Goal: Transaction & Acquisition: Purchase product/service

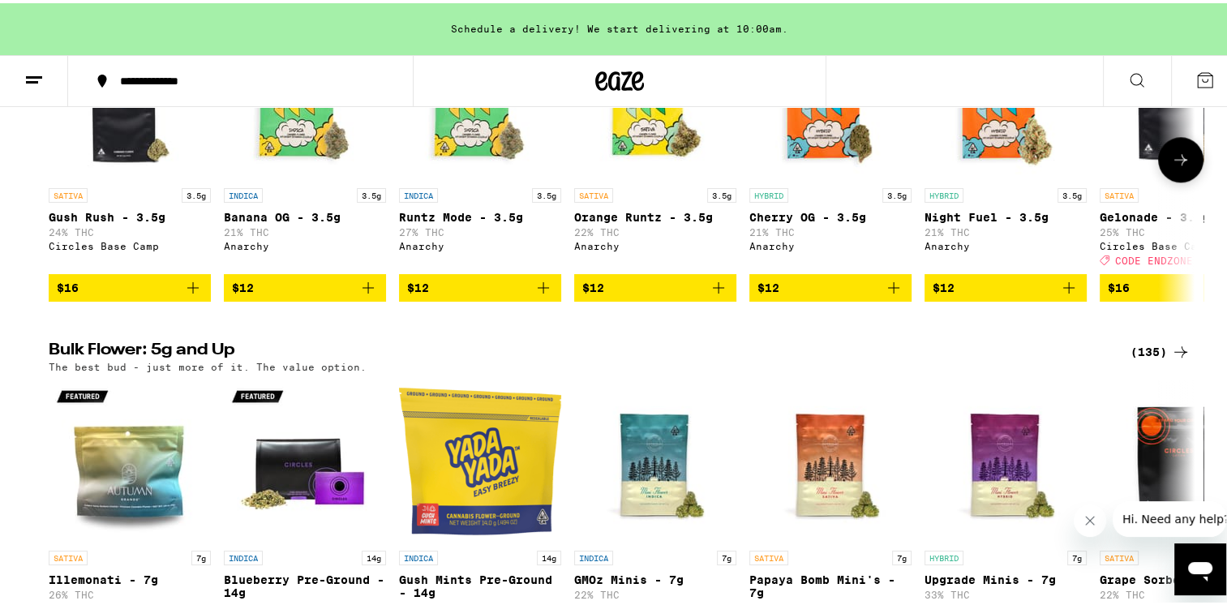
scroll to position [2271, 0]
